Goal: Task Accomplishment & Management: Use online tool/utility

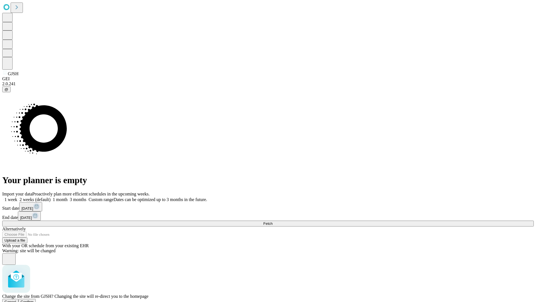
click at [34, 300] on span "Confirm" at bounding box center [27, 302] width 13 height 4
click at [51, 197] on label "2 weeks (default)" at bounding box center [33, 199] width 33 height 5
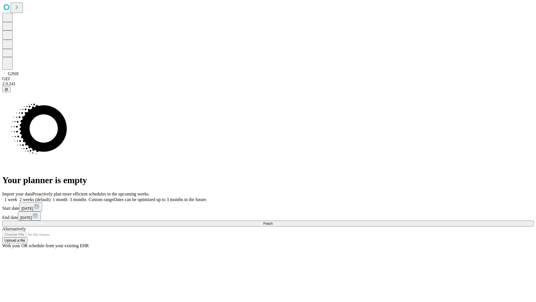
click at [273, 221] on span "Fetch" at bounding box center [267, 223] width 9 height 4
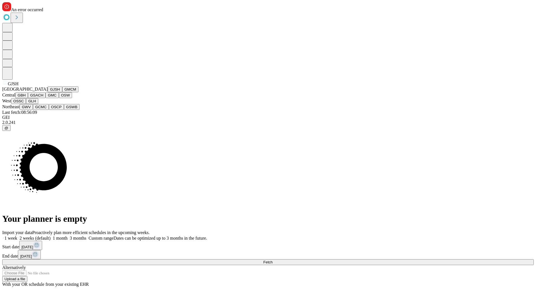
click at [62, 92] on button "GMCM" at bounding box center [70, 89] width 16 height 6
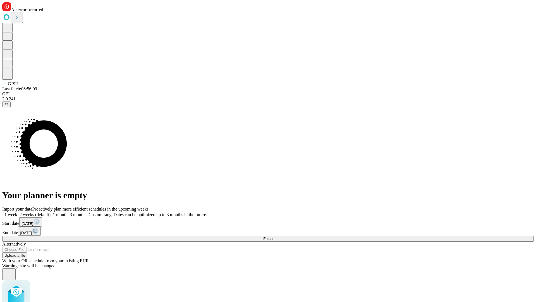
click at [51, 212] on label "2 weeks (default)" at bounding box center [33, 214] width 33 height 5
click at [273, 236] on span "Fetch" at bounding box center [267, 238] width 9 height 4
click at [51, 212] on label "2 weeks (default)" at bounding box center [33, 214] width 33 height 5
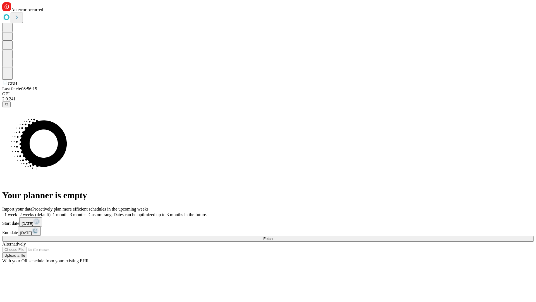
click at [273, 236] on span "Fetch" at bounding box center [267, 238] width 9 height 4
click at [51, 212] on label "2 weeks (default)" at bounding box center [33, 214] width 33 height 5
click at [273, 236] on span "Fetch" at bounding box center [267, 238] width 9 height 4
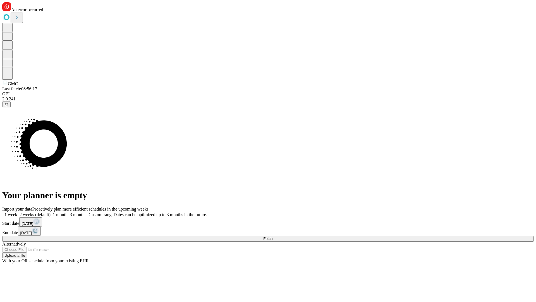
click at [51, 212] on label "2 weeks (default)" at bounding box center [33, 214] width 33 height 5
click at [273, 236] on span "Fetch" at bounding box center [267, 238] width 9 height 4
click at [51, 212] on label "2 weeks (default)" at bounding box center [33, 214] width 33 height 5
click at [273, 236] on span "Fetch" at bounding box center [267, 238] width 9 height 4
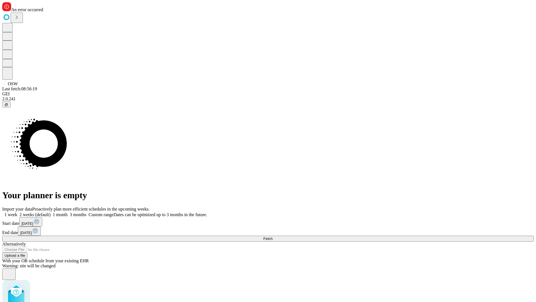
click at [51, 212] on label "2 weeks (default)" at bounding box center [33, 214] width 33 height 5
click at [273, 236] on span "Fetch" at bounding box center [267, 238] width 9 height 4
click at [51, 212] on label "2 weeks (default)" at bounding box center [33, 214] width 33 height 5
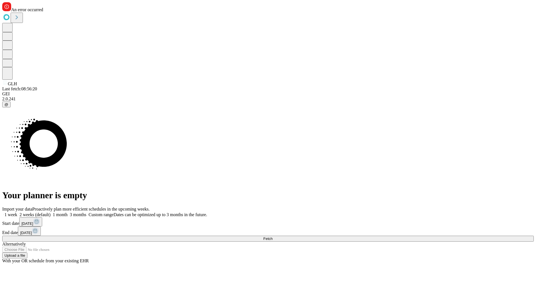
click at [273, 236] on span "Fetch" at bounding box center [267, 238] width 9 height 4
click at [51, 212] on label "2 weeks (default)" at bounding box center [33, 214] width 33 height 5
click at [273, 236] on span "Fetch" at bounding box center [267, 238] width 9 height 4
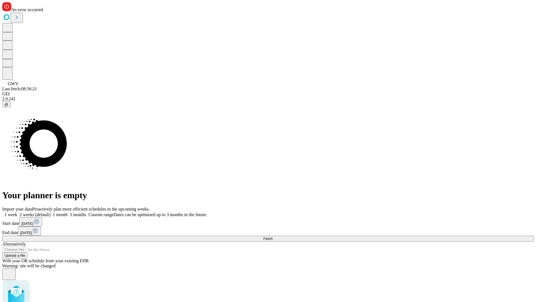
click at [51, 212] on label "2 weeks (default)" at bounding box center [33, 214] width 33 height 5
click at [273, 236] on span "Fetch" at bounding box center [267, 238] width 9 height 4
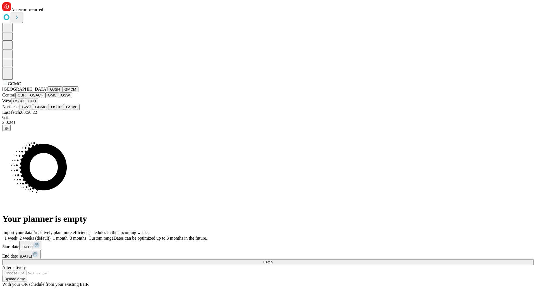
click at [49, 110] on button "OSCP" at bounding box center [56, 107] width 15 height 6
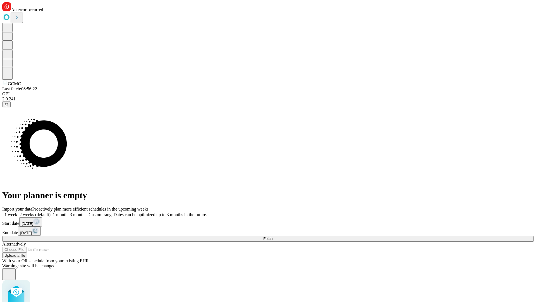
click at [51, 212] on label "2 weeks (default)" at bounding box center [33, 214] width 33 height 5
click at [273, 236] on span "Fetch" at bounding box center [267, 238] width 9 height 4
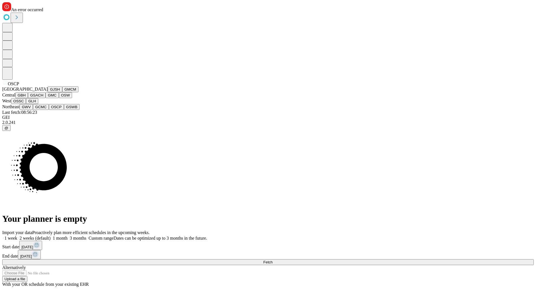
click at [64, 110] on button "GSWB" at bounding box center [72, 107] width 16 height 6
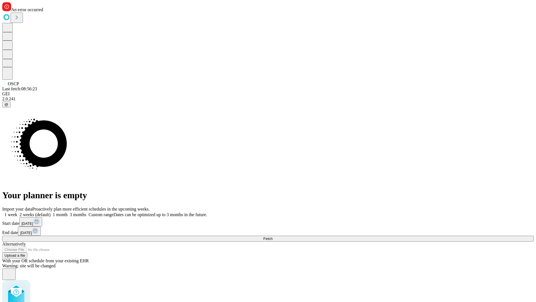
click at [51, 212] on label "2 weeks (default)" at bounding box center [33, 214] width 33 height 5
click at [273, 236] on span "Fetch" at bounding box center [267, 238] width 9 height 4
